Goal: Information Seeking & Learning: Learn about a topic

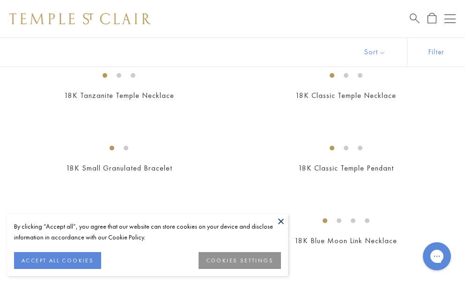
click at [279, 216] on button at bounding box center [281, 221] width 14 height 14
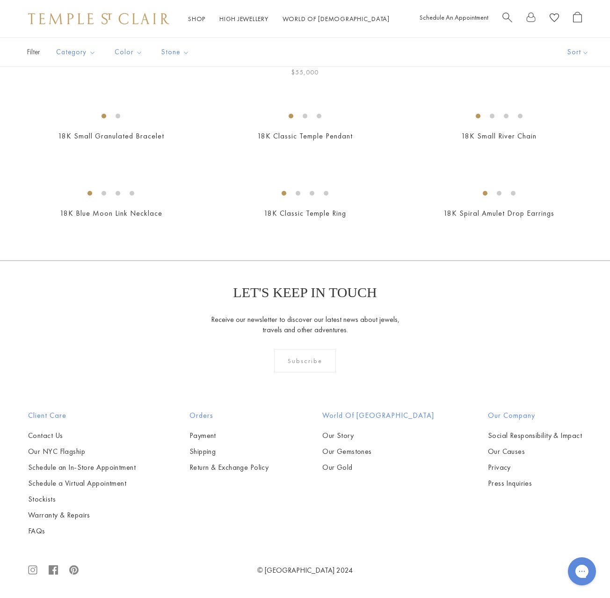
scroll to position [561, 0]
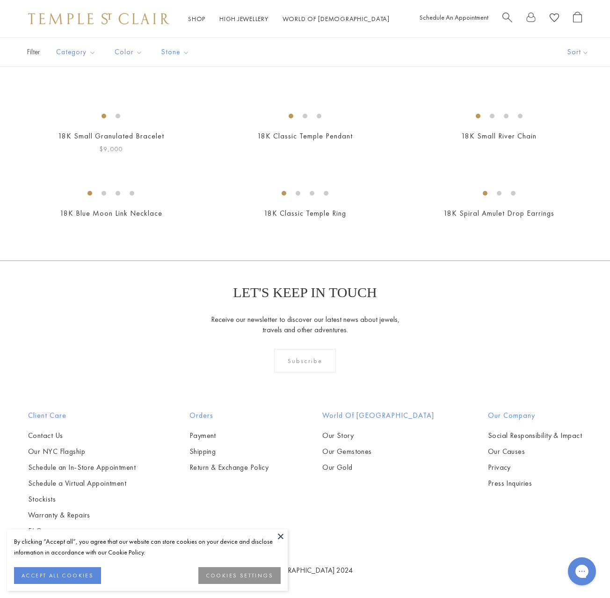
scroll to position [468, 0]
click at [0, 0] on img at bounding box center [0, 0] width 0 height 0
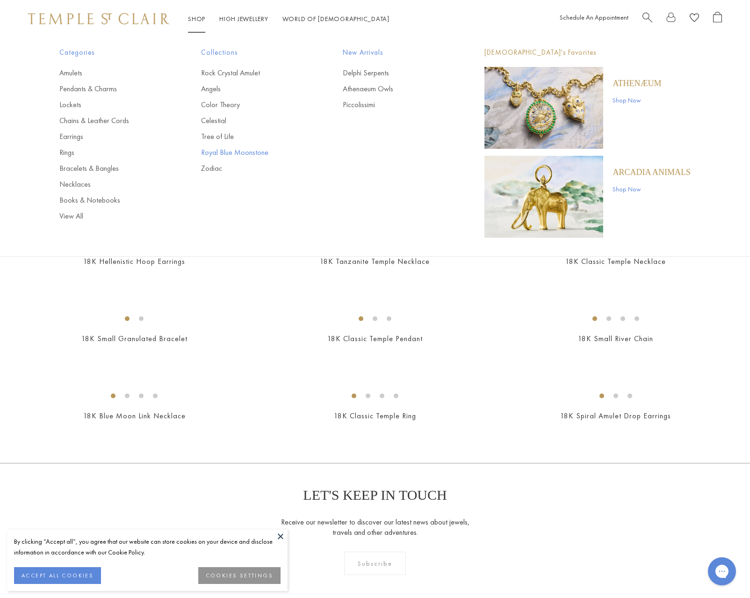
click at [250, 156] on link "Royal Blue Moonstone" at bounding box center [253, 152] width 104 height 10
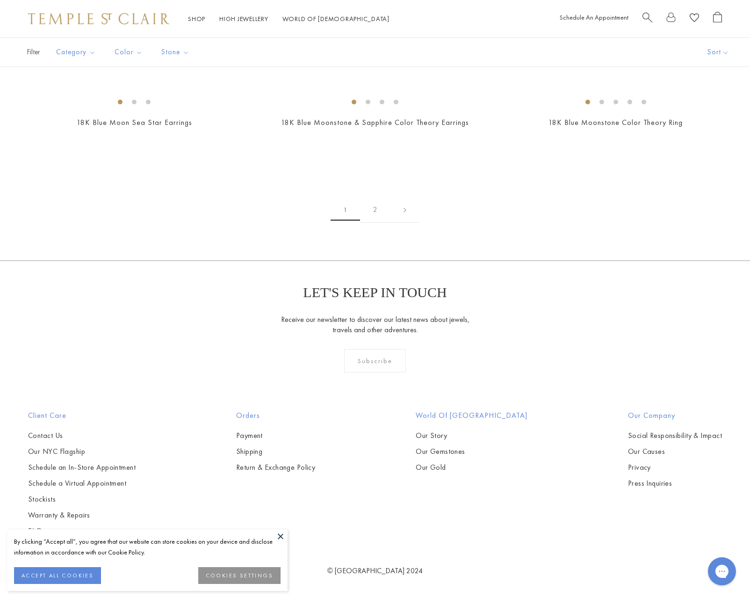
scroll to position [4491, 0]
click at [378, 223] on link "2" at bounding box center [375, 210] width 30 height 26
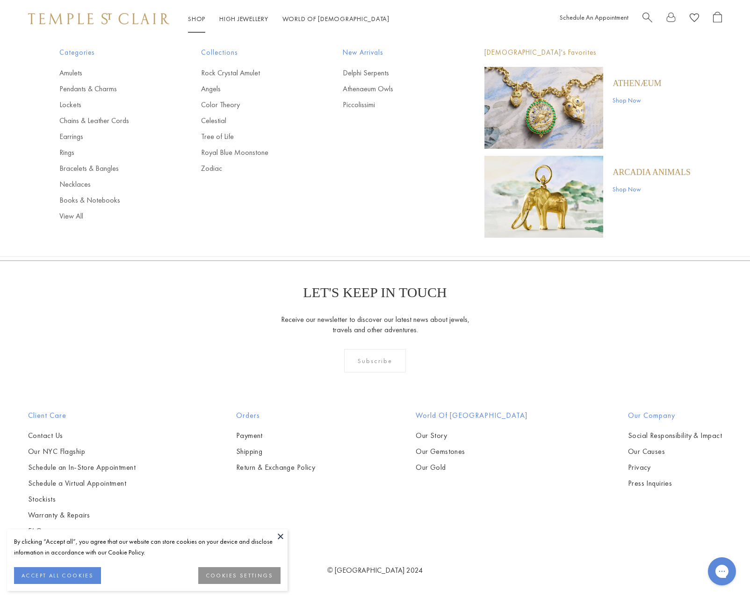
click at [195, 18] on link "Shop Shop" at bounding box center [196, 19] width 17 height 8
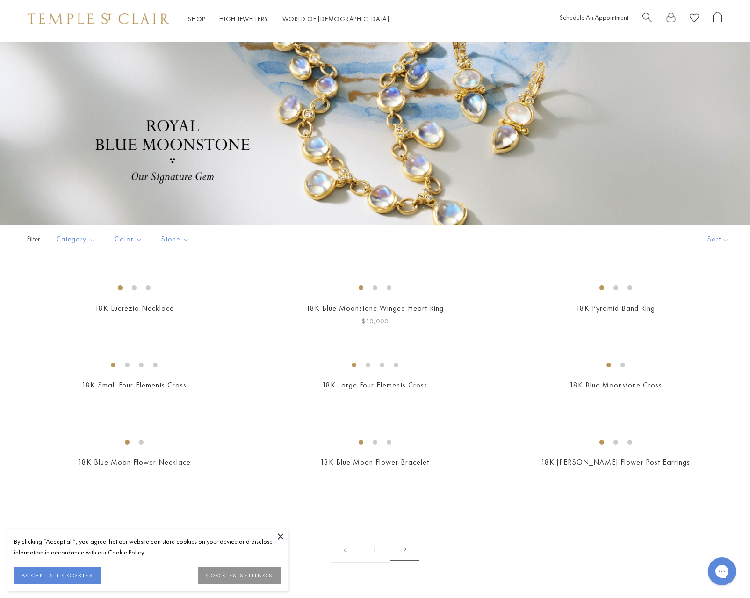
scroll to position [94, 0]
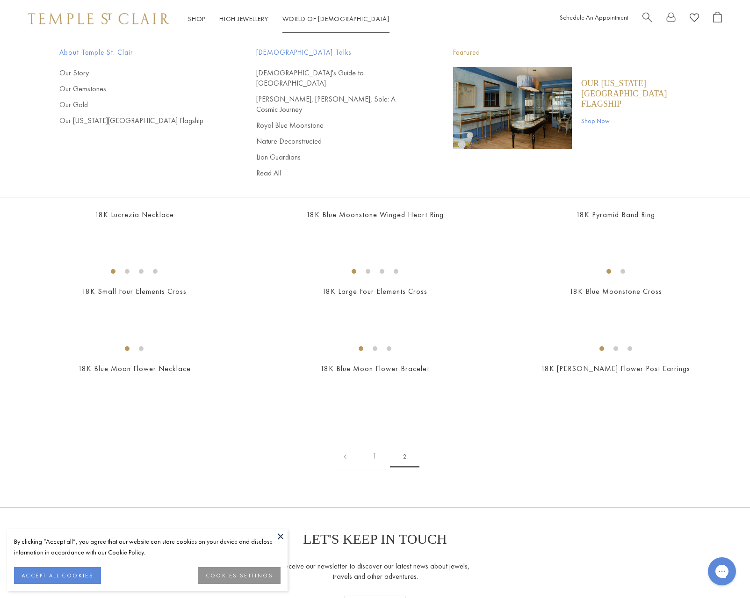
click at [317, 26] on div "Shop Shop Categories Amulets Pendants & Charms Lockets Chains & Leather Cords E…" at bounding box center [375, 18] width 750 height 37
